Goal: Transaction & Acquisition: Purchase product/service

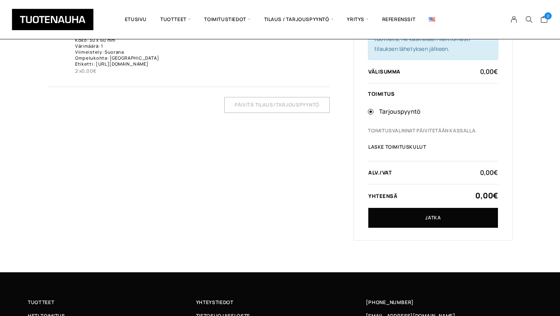
scroll to position [140, 0]
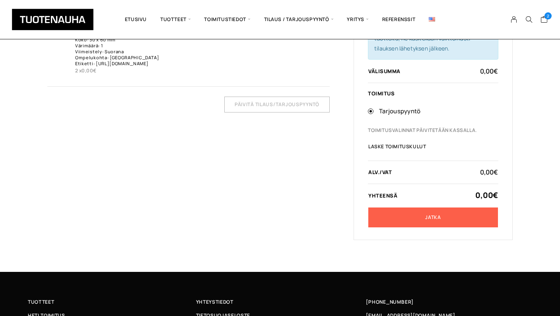
click at [437, 216] on link "Jatka" at bounding box center [433, 218] width 130 height 20
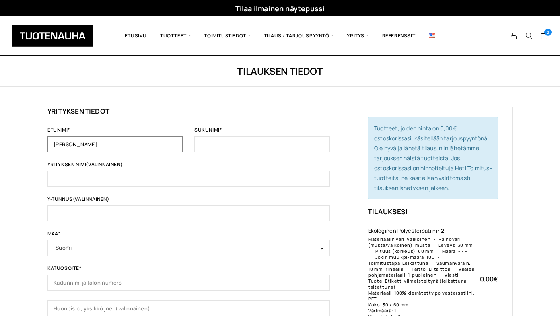
type input "Nina"
type input "Rantsi"
type input "o"
type input "Oy Kodinka Ltd"
type input "F"
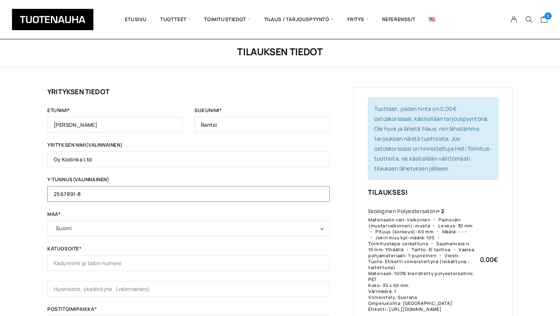
scroll to position [21, 0]
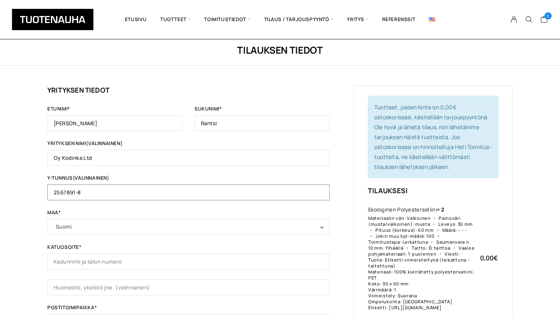
type input "2567891-8"
type input "[STREET_ADDRESS]"
click at [44, 243] on div "Tilauksen tiedot Yrityksen tiedot Etunimi * Nina Sukunimi * Rantsi Yrityksen ni…" at bounding box center [280, 293] width 560 height 517
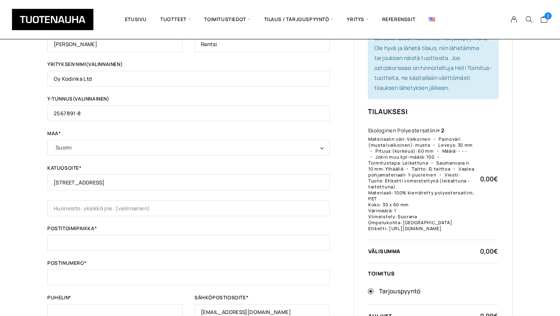
scroll to position [108, 0]
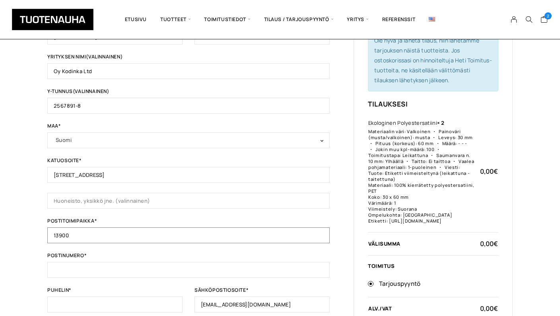
type input "13900"
type input "Pekola"
click at [23, 281] on div "Tilauksen tiedot Yrityksen tiedot Etunimi * Nina Sukunimi * Rantsi Yrityksen ni…" at bounding box center [280, 206] width 560 height 517
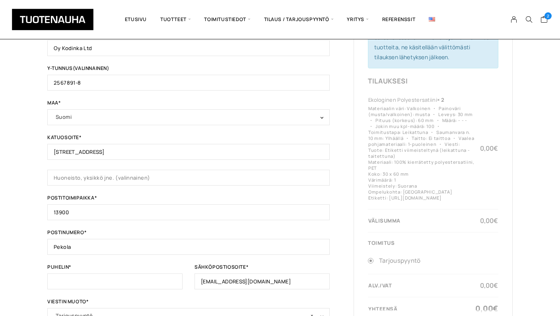
scroll to position [134, 0]
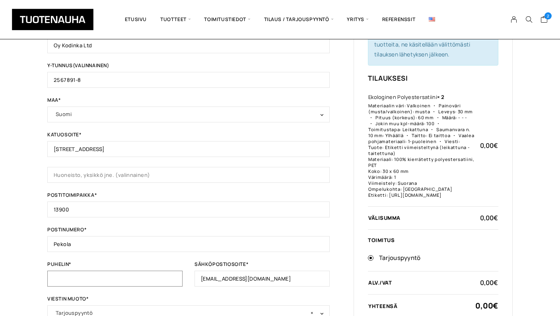
type input "o"
type input "0400194889"
click at [112, 294] on div "Etunimi * Nina Sukunimi * Rantsi Yrityksen nimi (valinnainen) Oy Kodinka Ltd Y-…" at bounding box center [188, 157] width 282 height 327
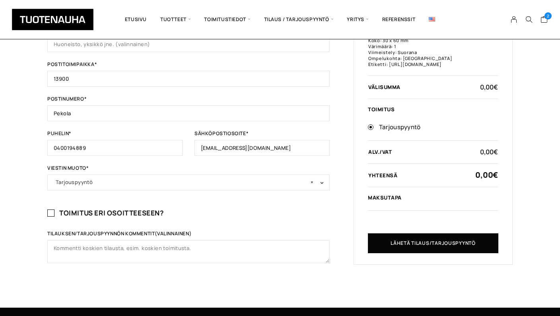
scroll to position [267, 0]
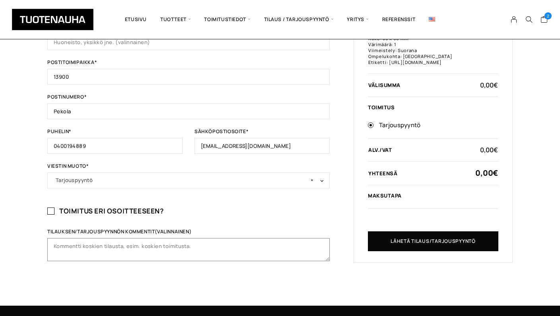
click at [114, 245] on textarea "Tilauksen/tarjouspyynnön kommentit (valinnainen)" at bounding box center [188, 249] width 282 height 23
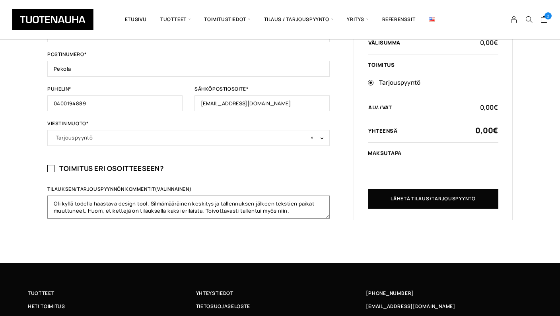
scroll to position [312, 0]
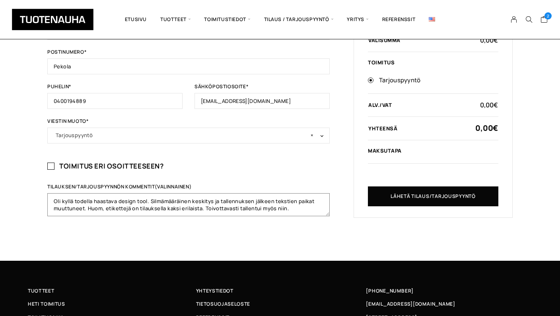
click at [84, 208] on textarea "Oli kyllä todella haastava design tool. Silmämääräinen keskitys ja tallennuksen…" at bounding box center [188, 204] width 282 height 23
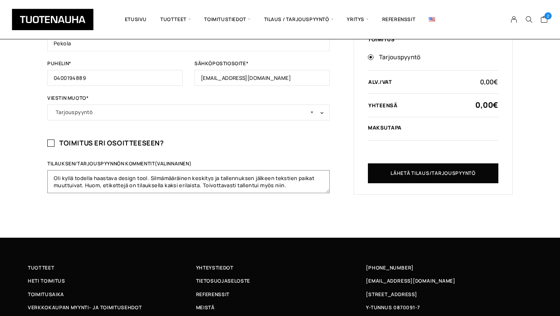
scroll to position [333, 0]
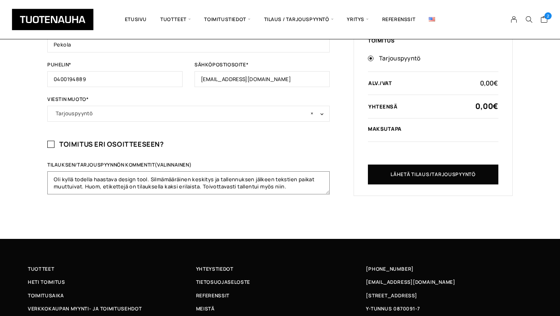
click at [290, 187] on textarea "Oli kyllä todella haastava design tool. Silmämääräinen keskitys ja tallennuksen…" at bounding box center [188, 182] width 282 height 23
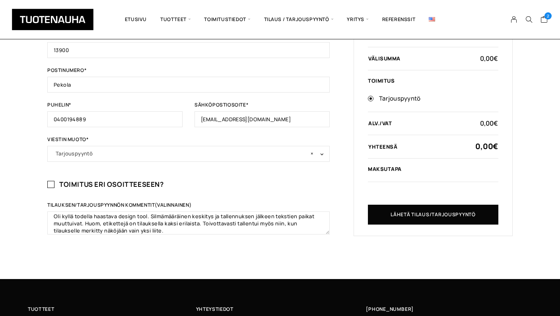
scroll to position [292, 0]
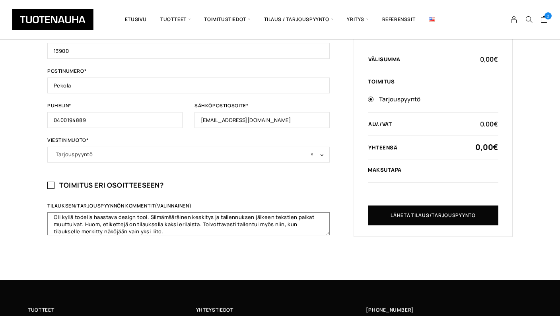
drag, startPoint x: 85, startPoint y: 224, endPoint x: 169, endPoint y: 232, distance: 84.7
click at [169, 232] on textarea "Oli kyllä todella haastava design tool. Silmämääräinen keskitys ja tallennuksen…" at bounding box center [188, 223] width 282 height 23
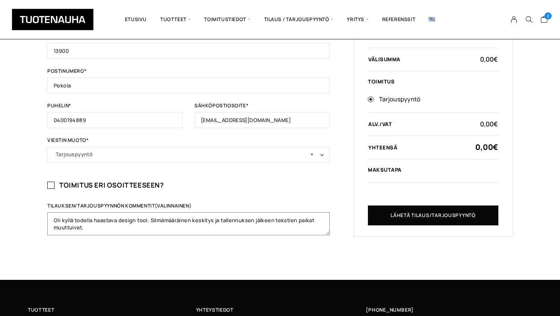
scroll to position [0, 0]
click at [53, 218] on textarea "Oli kyllä todella haastava design tool. Silmämääräinen keskitys ja tallennuksen…" at bounding box center [188, 223] width 282 height 23
paste textarea "Huom, etikettejä on tilauksella kaksi erilaista. Toivottavasti tallentui myös n…"
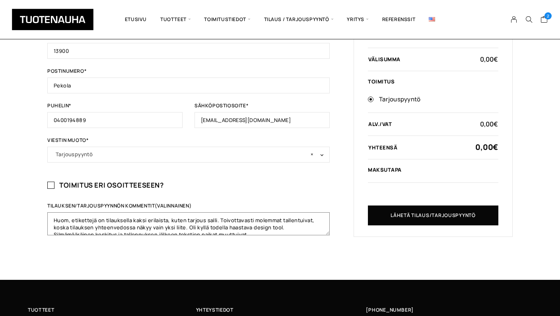
click at [131, 220] on textarea "Huom, etikettejä on tilauksella kaksi erilaista, kuten tarjous salli. Toivottav…" at bounding box center [188, 223] width 282 height 23
click at [131, 220] on textarea "Huom, etikettejä on tilaukselle tallennettu kaksi erilaista, kuten tarjous sall…" at bounding box center [188, 223] width 282 height 23
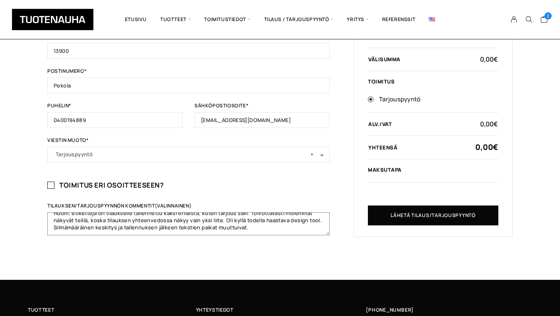
scroll to position [7, 0]
click at [230, 220] on textarea "Huom, etikettejä on tilaukselle tallennettu kaksi erilaista, kuten tarjous sall…" at bounding box center [188, 223] width 282 height 23
click at [272, 229] on textarea "Huom, etikettejä on tilaukselle tallennettu kaksi erilaista, kuten tarjous sall…" at bounding box center [188, 223] width 282 height 23
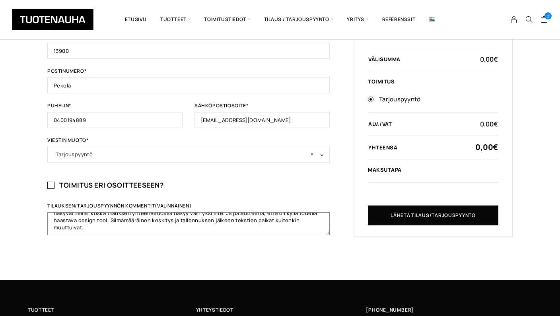
scroll to position [14, 0]
click at [296, 252] on div "Tilauksen tiedot Yrityksen tiedot Etunimi * Nina Sukunimi * Rantsi Yrityksen ni…" at bounding box center [280, 21] width 560 height 517
click at [153, 227] on textarea "Huom, etikettejä on tilaukselle tallennettu kaksi erilaista, kuten tarjous sall…" at bounding box center [188, 223] width 282 height 23
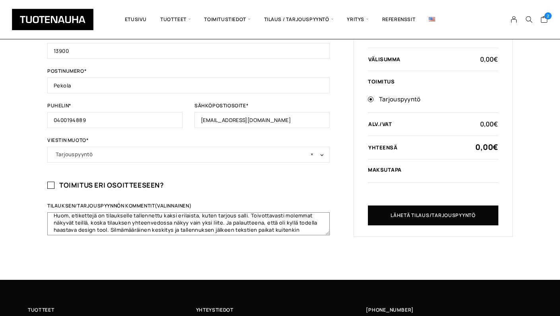
scroll to position [6, 0]
click at [188, 222] on textarea "Huom, etikettejä on tilaukselle tallennettu kaksi erilaista, kuten tarjous sall…" at bounding box center [188, 223] width 282 height 23
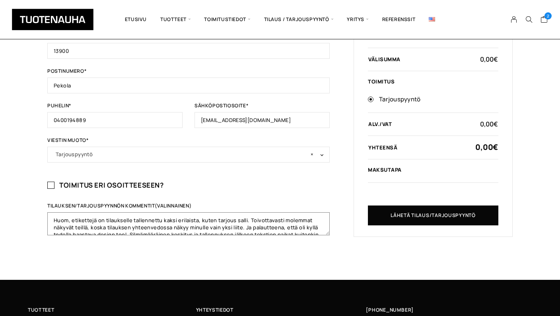
scroll to position [0, 0]
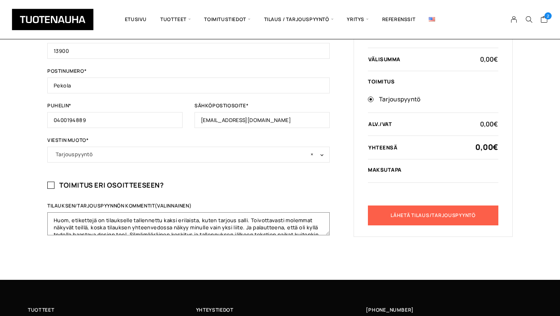
type textarea "Huom, etikettejä on tilaukselle tallennettu kaksi erilaista, kuten tarjous sall…"
click at [430, 226] on button "Lähetä tilaus/tarjouspyyntö" at bounding box center [433, 216] width 131 height 20
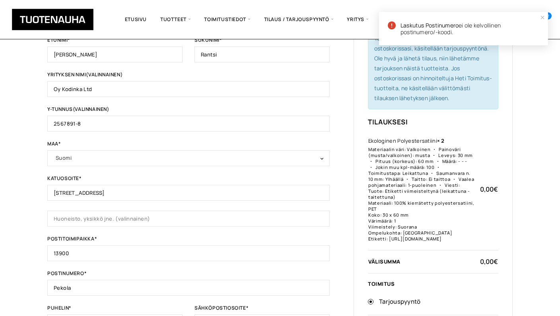
scroll to position [99, 0]
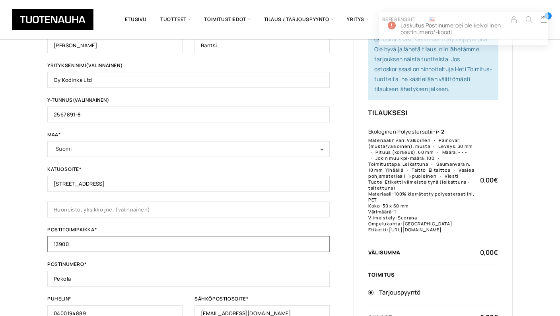
click at [93, 241] on input "13900" at bounding box center [188, 244] width 282 height 16
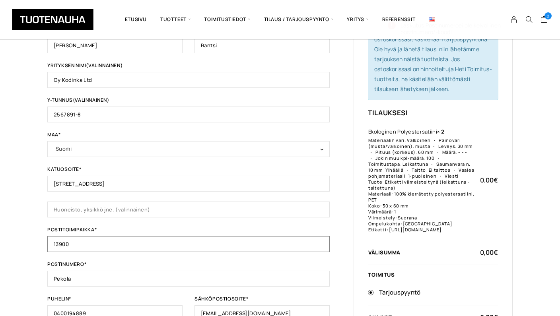
click at [93, 241] on input "13900" at bounding box center [188, 244] width 282 height 16
type input "Pekola"
click at [77, 279] on input "Pekola" at bounding box center [188, 279] width 282 height 16
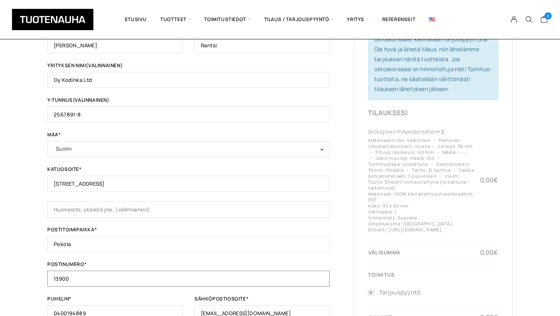
type input "13900"
click at [336, 260] on div "Yrityksen tiedot Etunimi * Nina Sukunimi * Rantsi Yrityksen nimi (valinnainen) …" at bounding box center [280, 225] width 466 height 434
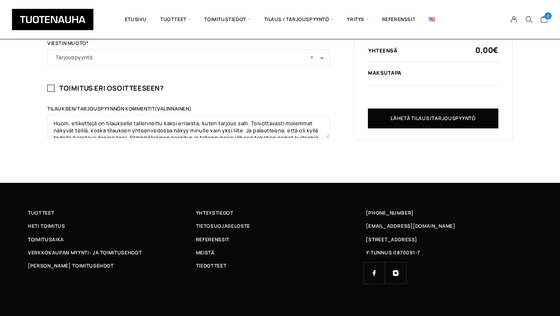
scroll to position [392, 0]
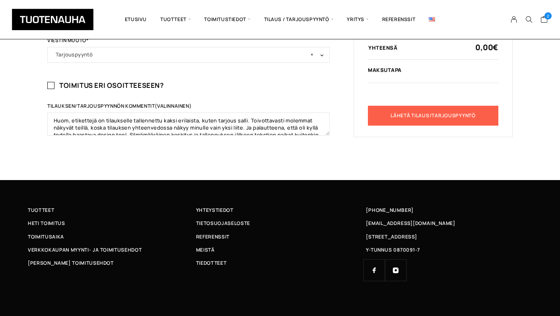
click at [455, 126] on button "Lähetä tilaus/tarjouspyyntö" at bounding box center [433, 116] width 131 height 20
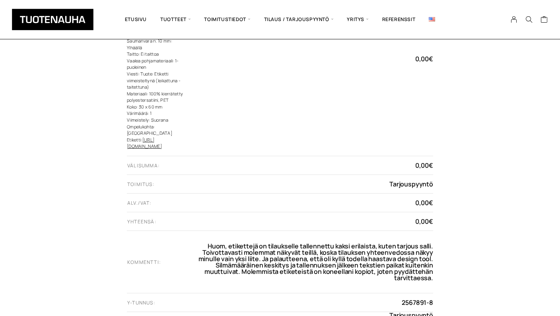
scroll to position [314, 0]
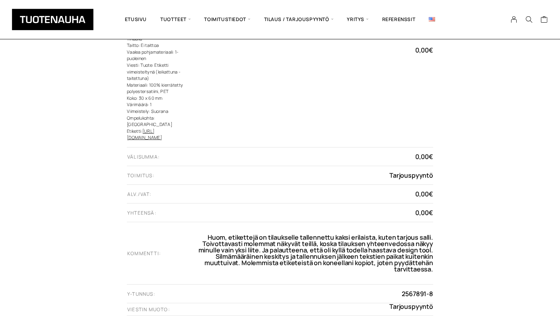
click at [162, 128] on link "https://tuotenauha.fi/est/saved/442-fce34c03c37b4f61ac415eaf32d41501.svg" at bounding box center [144, 134] width 35 height 13
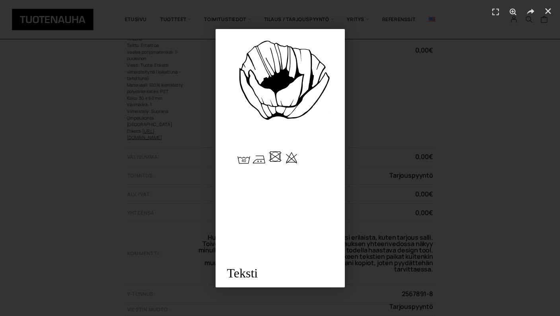
scroll to position [327, 0]
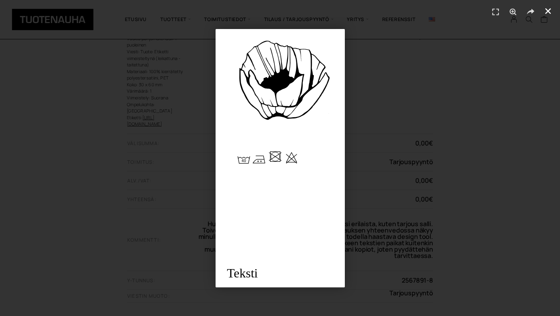
click at [547, 10] on use "Sulje (Esc)" at bounding box center [548, 11] width 6 height 6
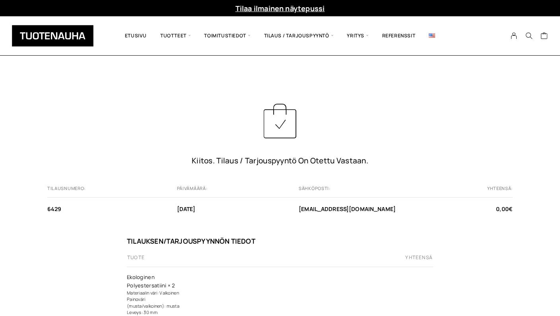
scroll to position [0, 0]
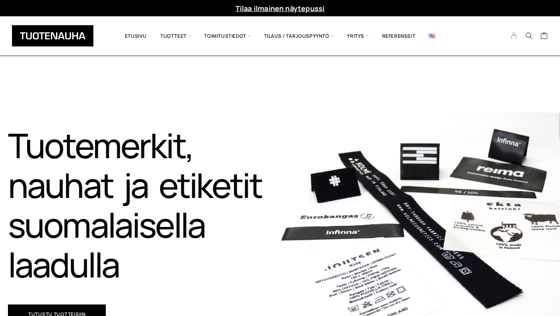
click at [511, 37] on icon "My Account" at bounding box center [514, 35] width 8 height 7
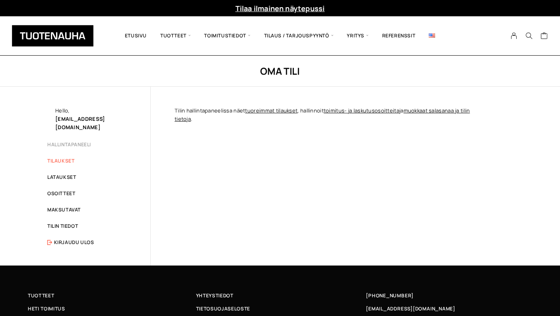
click at [61, 158] on link "Tilaukset" at bounding box center [60, 161] width 27 height 7
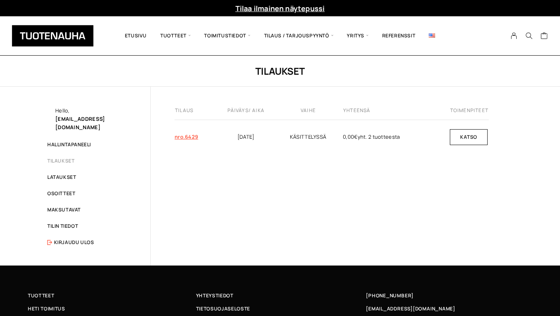
click at [189, 138] on link "nro.6429" at bounding box center [186, 136] width 23 height 7
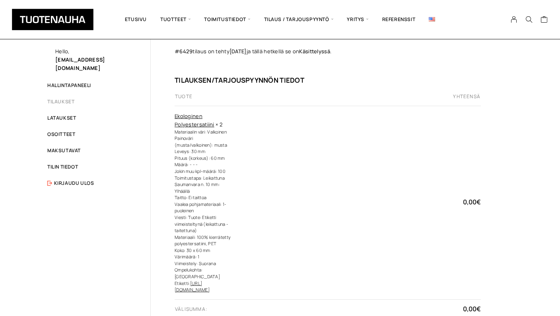
scroll to position [62, 0]
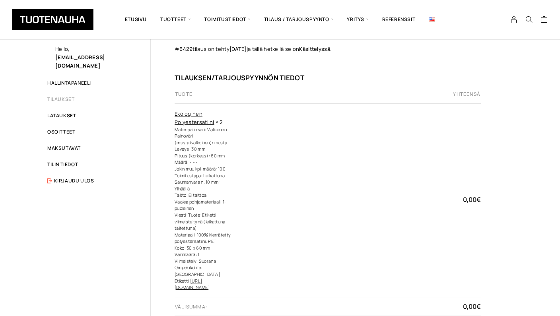
click at [218, 73] on h2 "Tilauksen/tarjouspyynnön tiedot" at bounding box center [332, 77] width 314 height 9
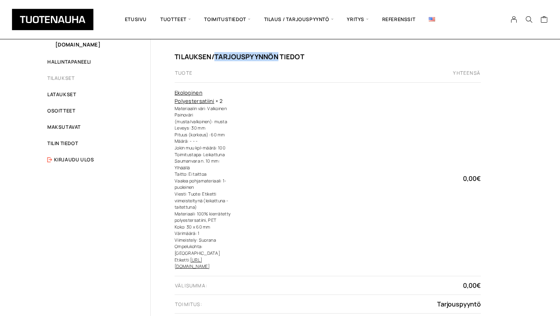
scroll to position [83, 0]
click at [210, 257] on link "[URL][DOMAIN_NAME]" at bounding box center [192, 263] width 35 height 13
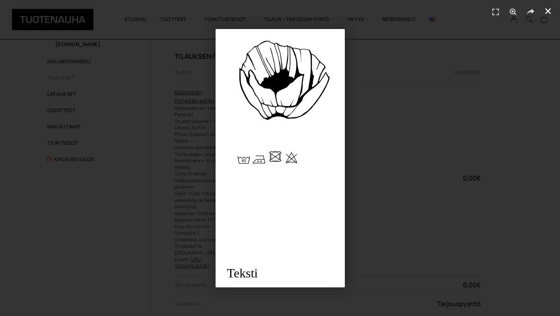
click at [549, 12] on use "Sulje (Esc)" at bounding box center [548, 11] width 6 height 6
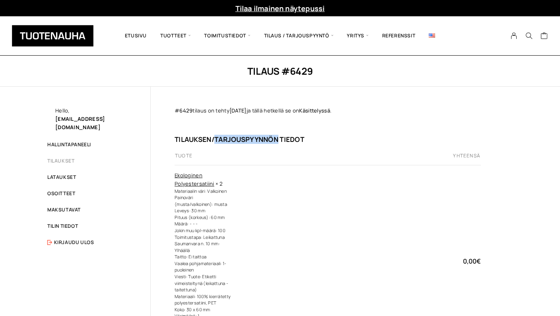
scroll to position [0, 0]
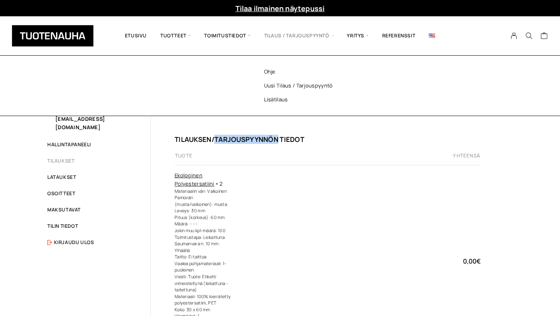
click at [331, 35] on span "Tilaus / Tarjouspyyntö" at bounding box center [298, 35] width 83 height 27
click at [273, 71] on link "Ohje" at bounding box center [308, 72] width 115 height 14
